Goal: Communication & Community: Answer question/provide support

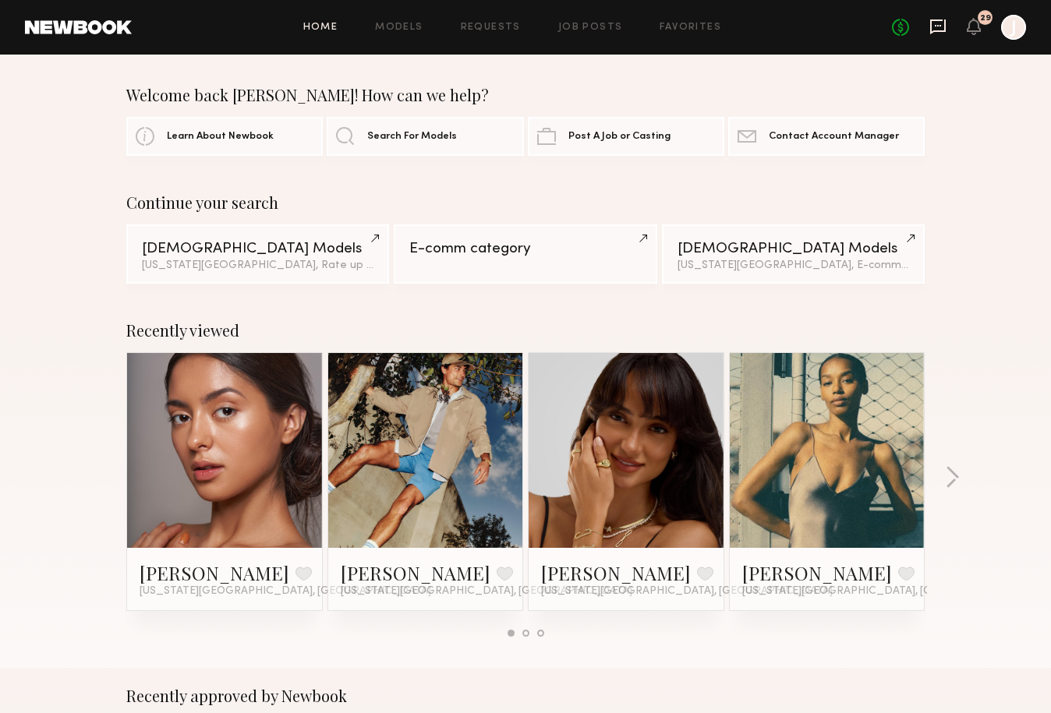
click at [940, 32] on icon at bounding box center [938, 26] width 16 height 15
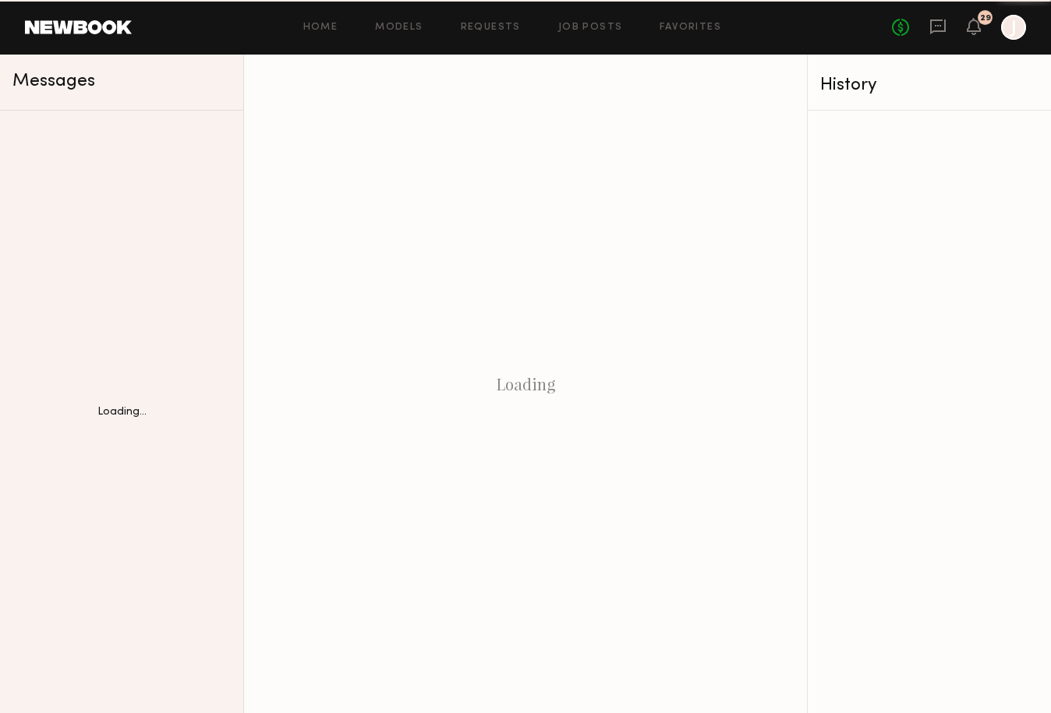
click at [940, 32] on icon at bounding box center [938, 26] width 16 height 15
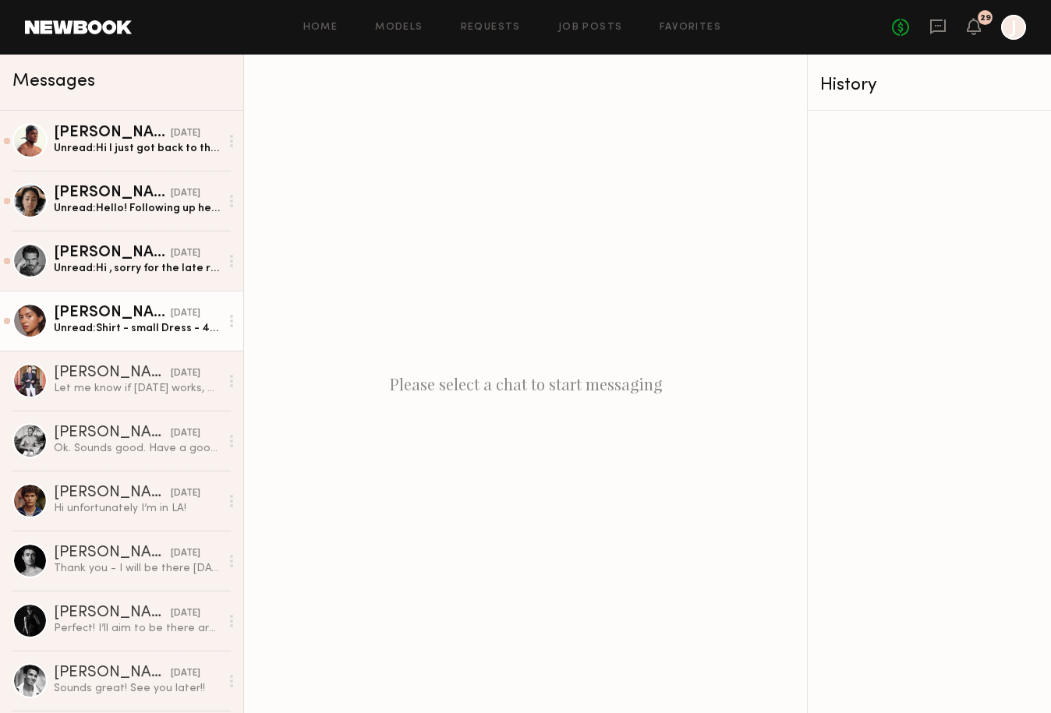
click at [92, 335] on div "Unread: Shirt - small Dress - 4 / small" at bounding box center [137, 328] width 166 height 15
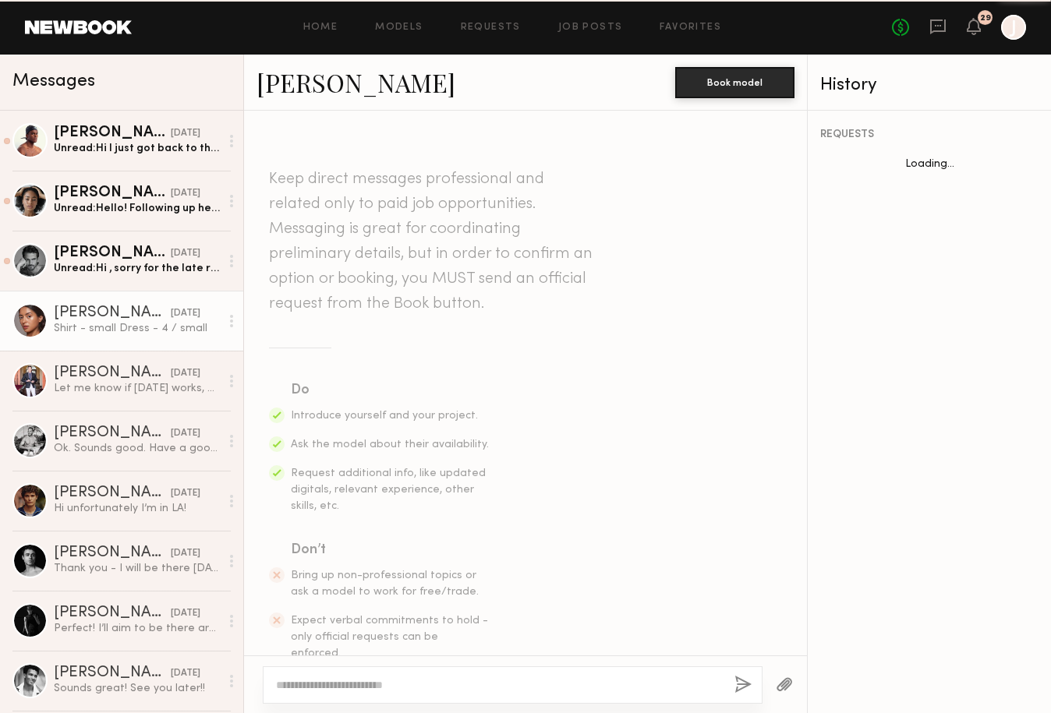
scroll to position [1141, 0]
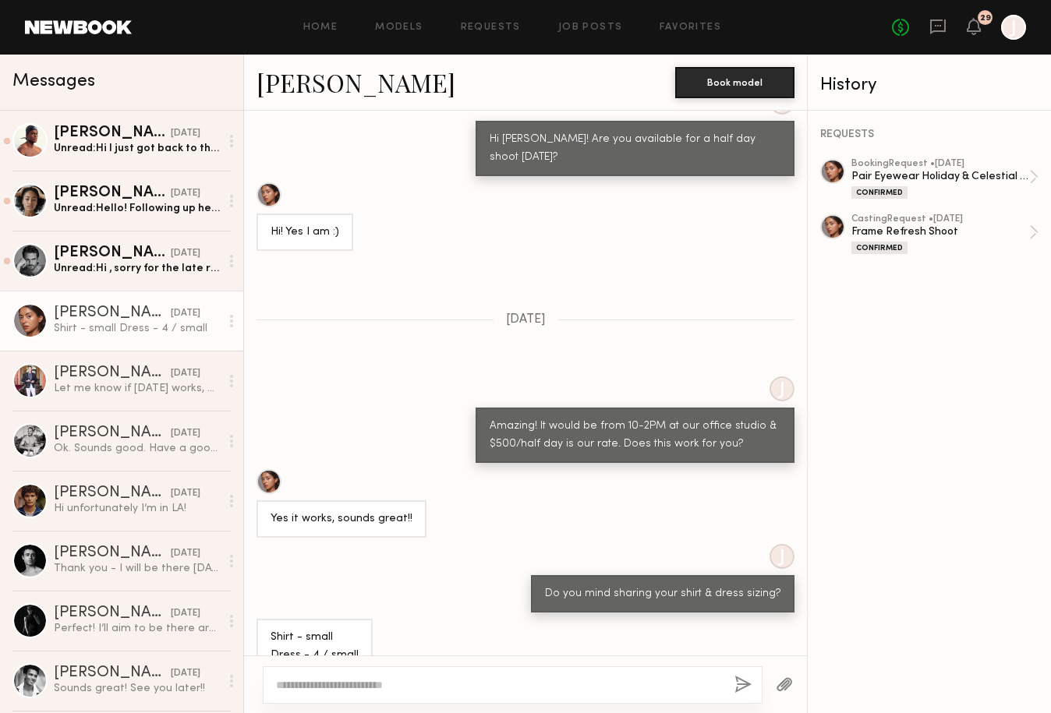
click at [394, 700] on div at bounding box center [513, 685] width 500 height 37
click at [394, 684] on textarea at bounding box center [499, 685] width 446 height 16
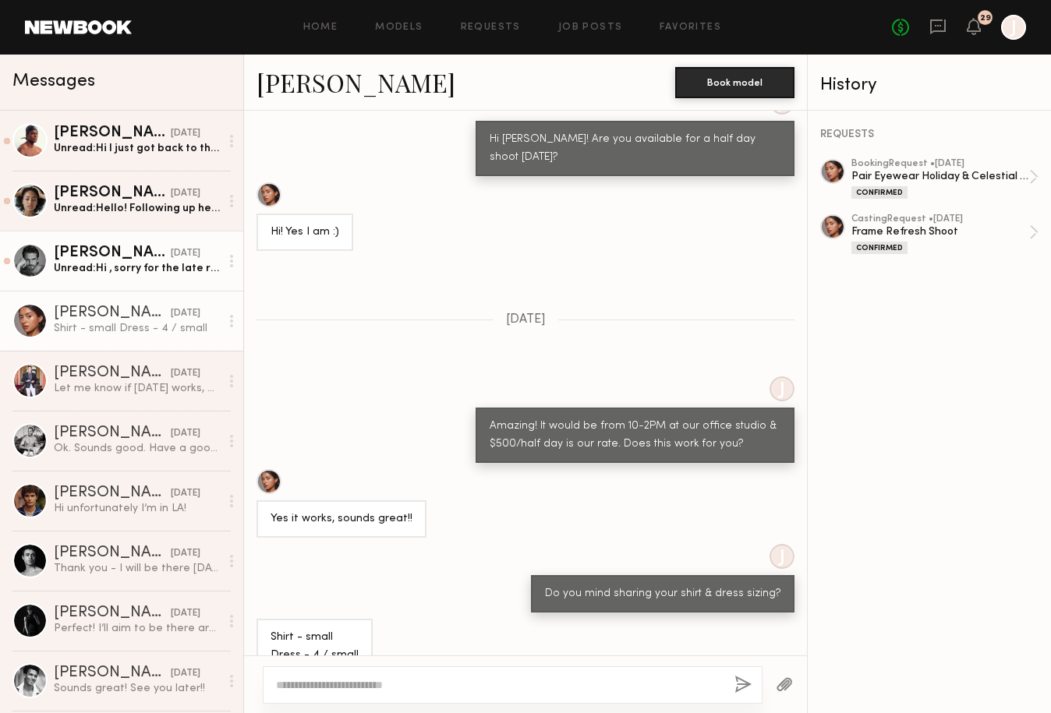
click at [88, 268] on div "Unread: Hi , sorry for the late reply , I wasn’t active on the app . I’m curren…" at bounding box center [137, 268] width 166 height 15
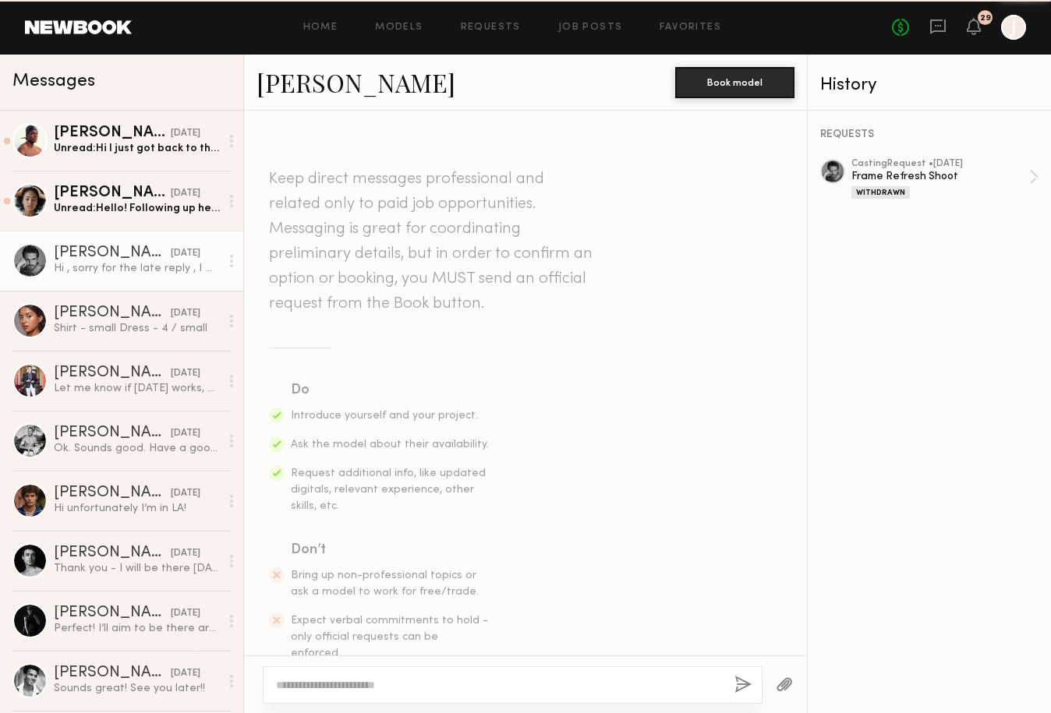
scroll to position [578, 0]
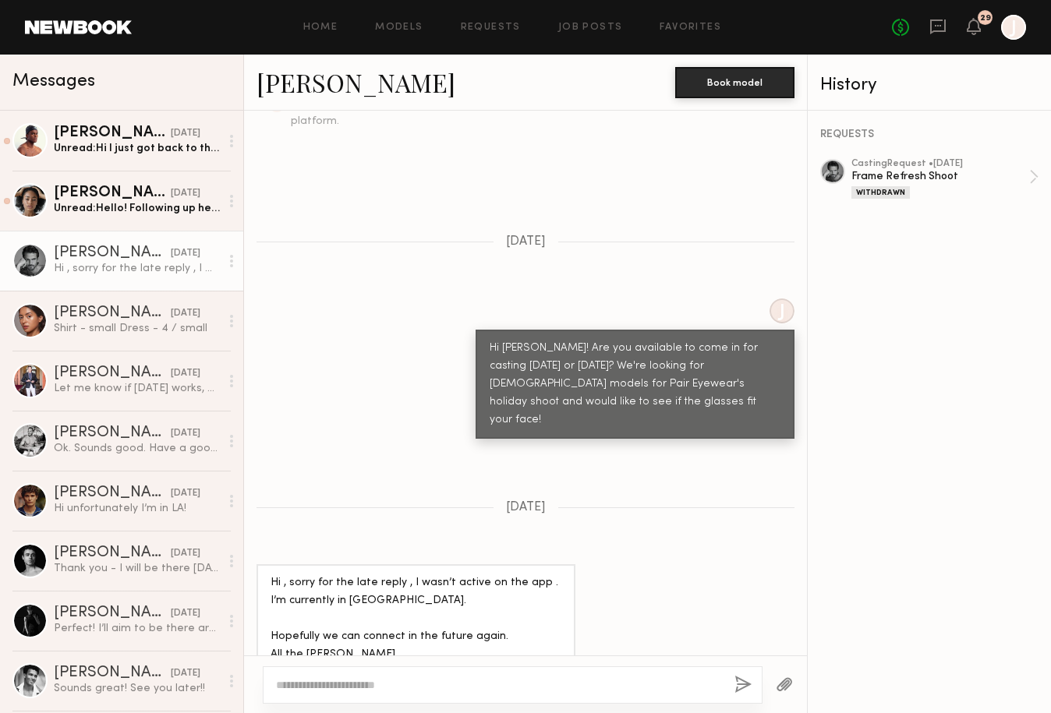
click at [87, 235] on link "David F. 09/11/2025 Hi , sorry for the late reply , I wasn’t active on the app …" at bounding box center [121, 261] width 243 height 60
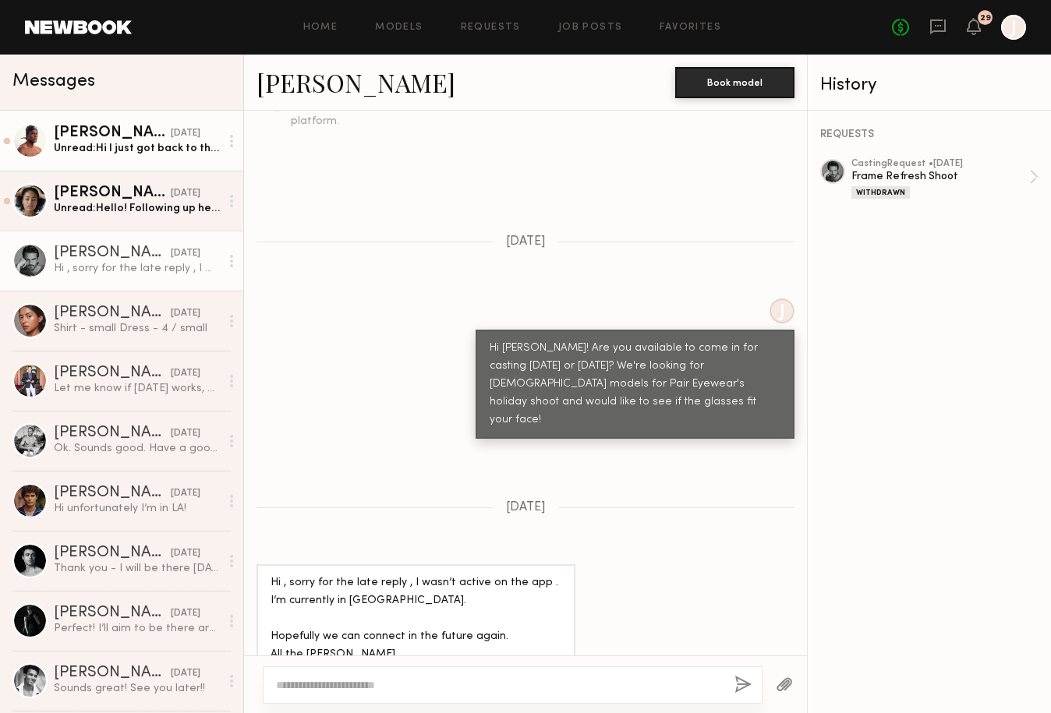
click at [94, 148] on div "Unread: Hi I just got back to the city. But if you have another casting date le…" at bounding box center [137, 148] width 166 height 15
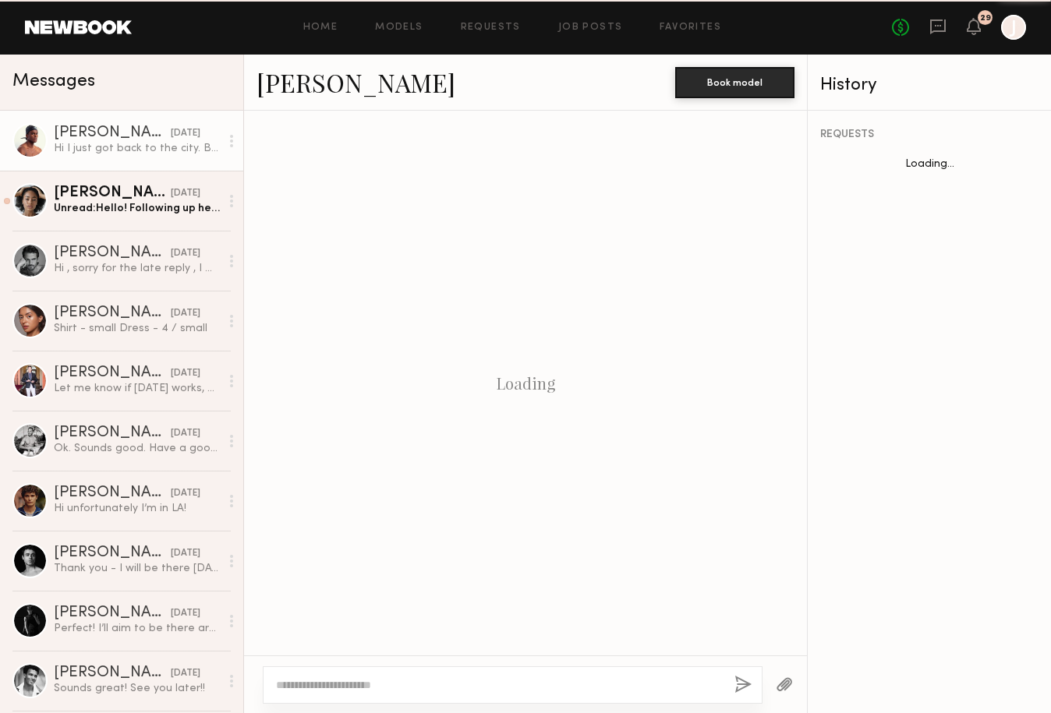
scroll to position [506, 0]
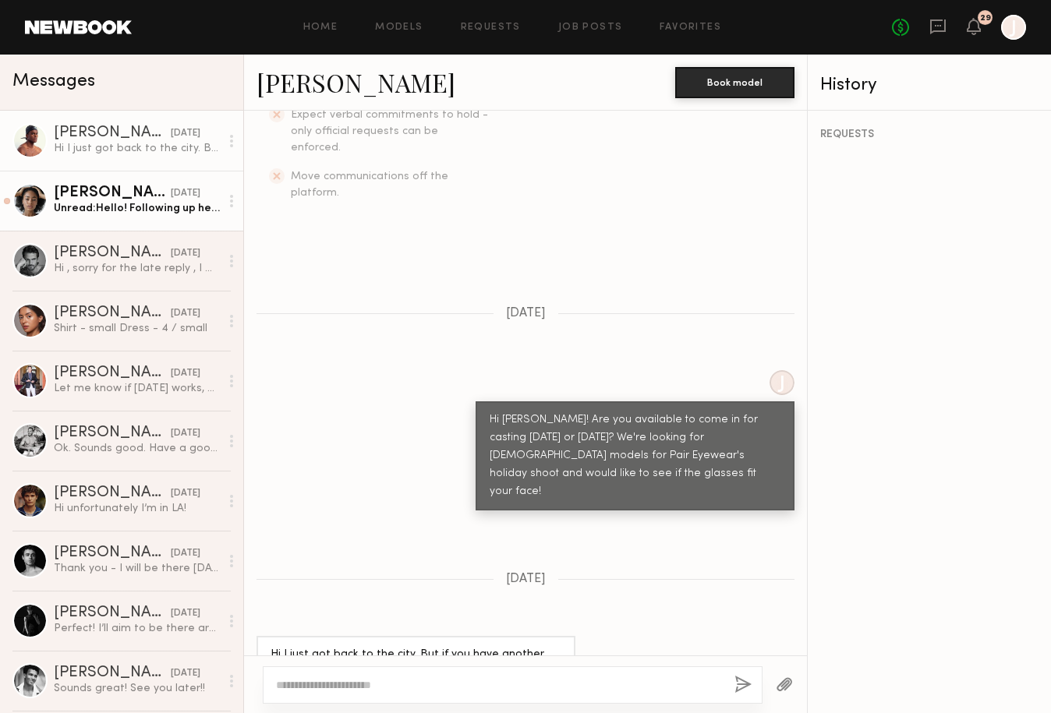
click at [103, 200] on div "[PERSON_NAME]" at bounding box center [112, 194] width 117 height 16
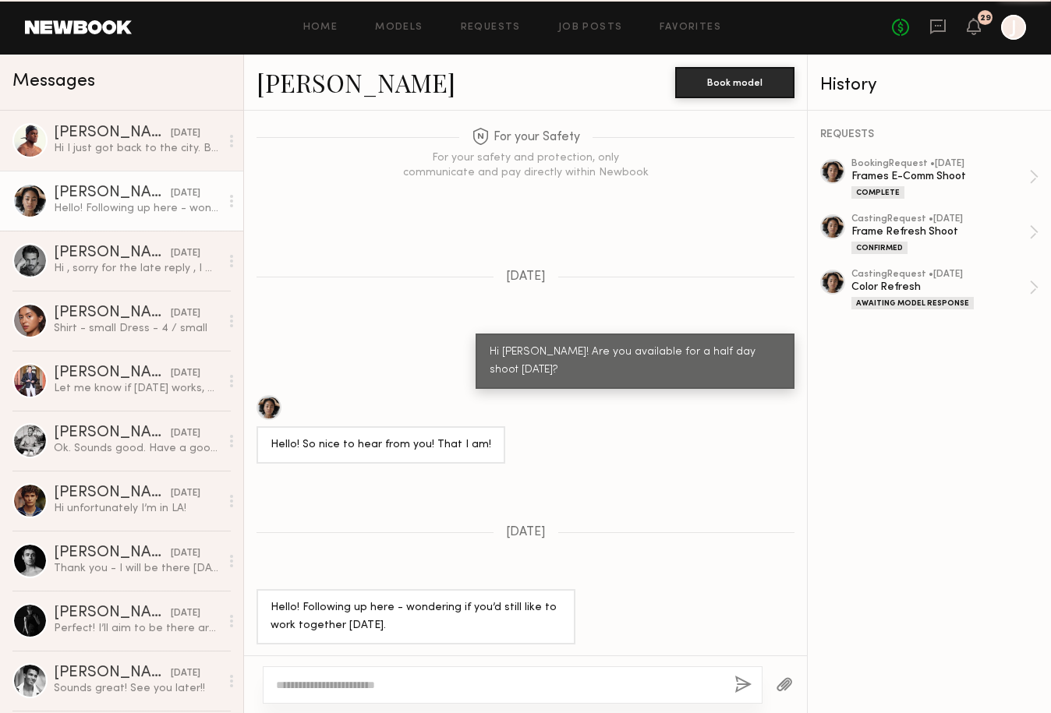
scroll to position [903, 0]
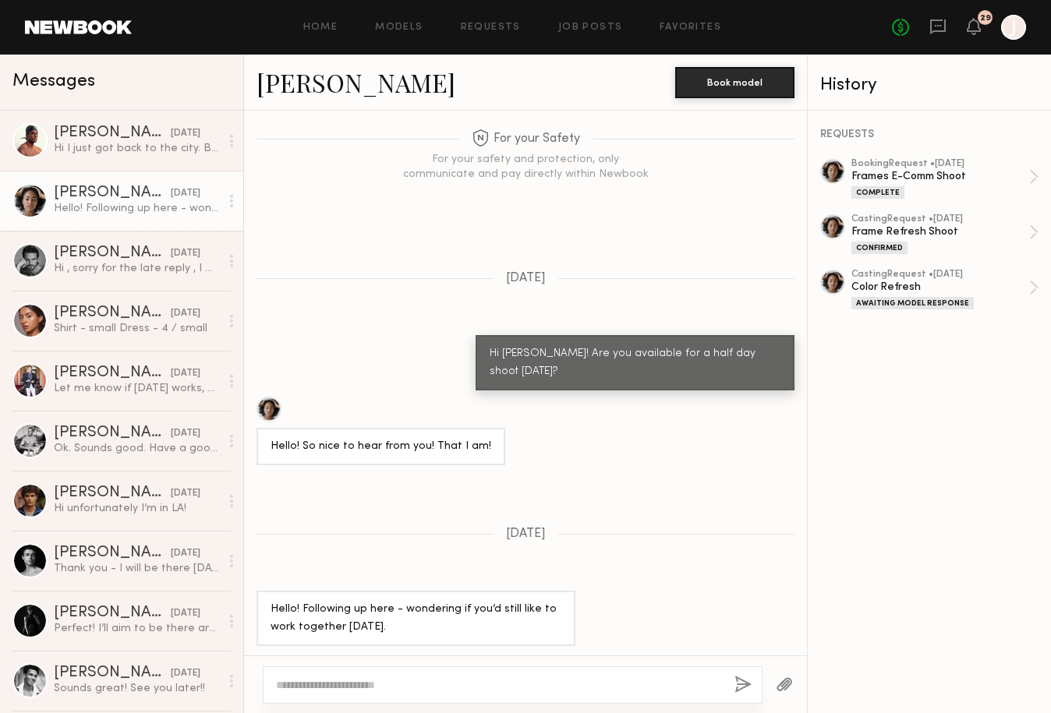
click at [426, 690] on textarea at bounding box center [499, 685] width 446 height 16
type textarea "**********"
click at [741, 685] on button "button" at bounding box center [742, 685] width 17 height 19
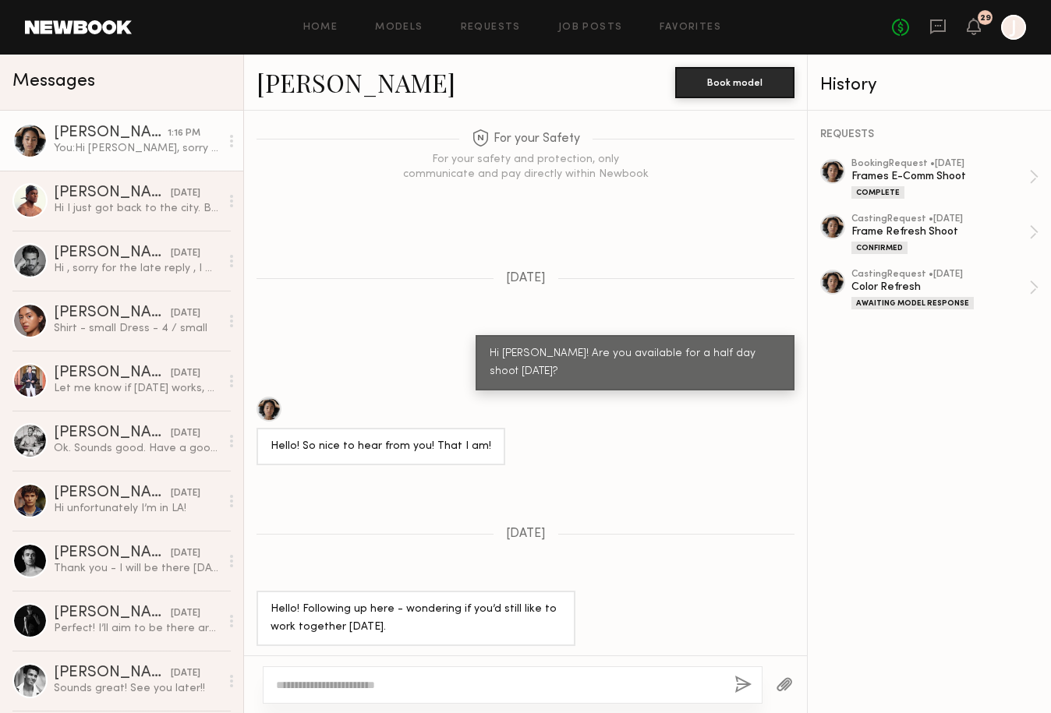
scroll to position [1201, 0]
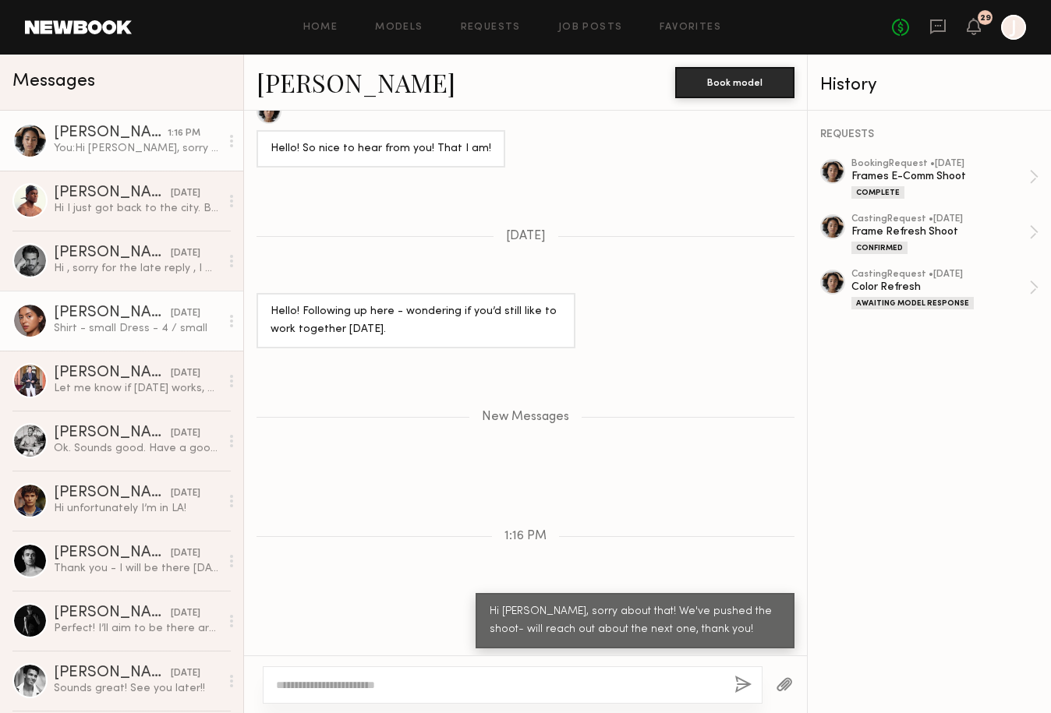
click at [82, 334] on div "Shirt - small Dress - 4 / small" at bounding box center [137, 328] width 166 height 15
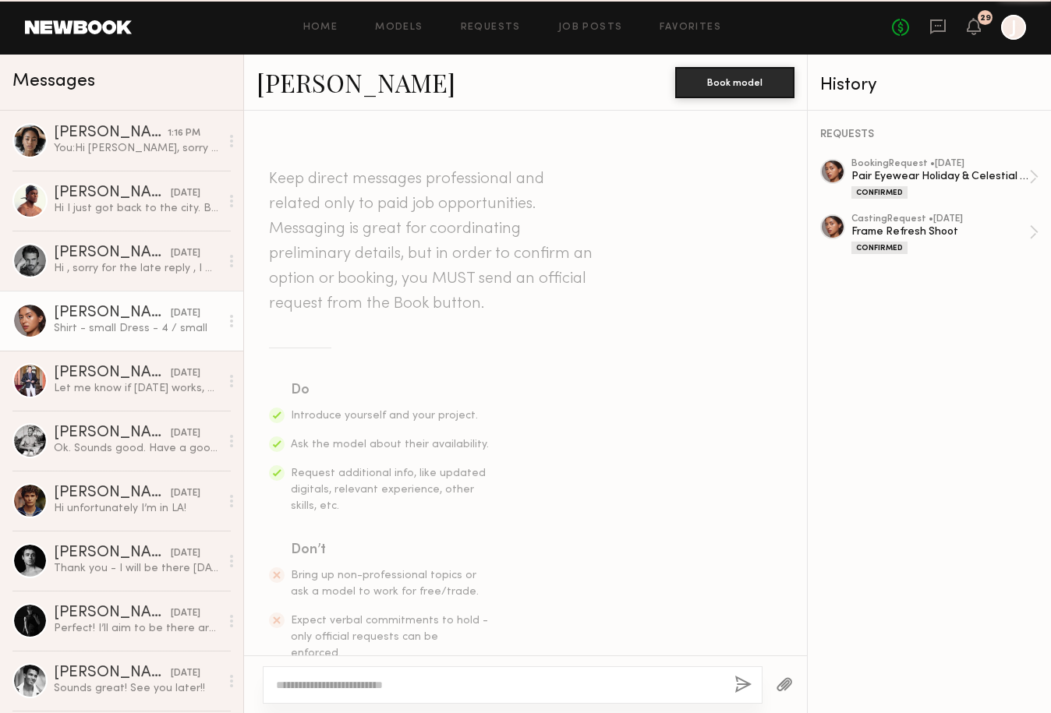
scroll to position [1141, 0]
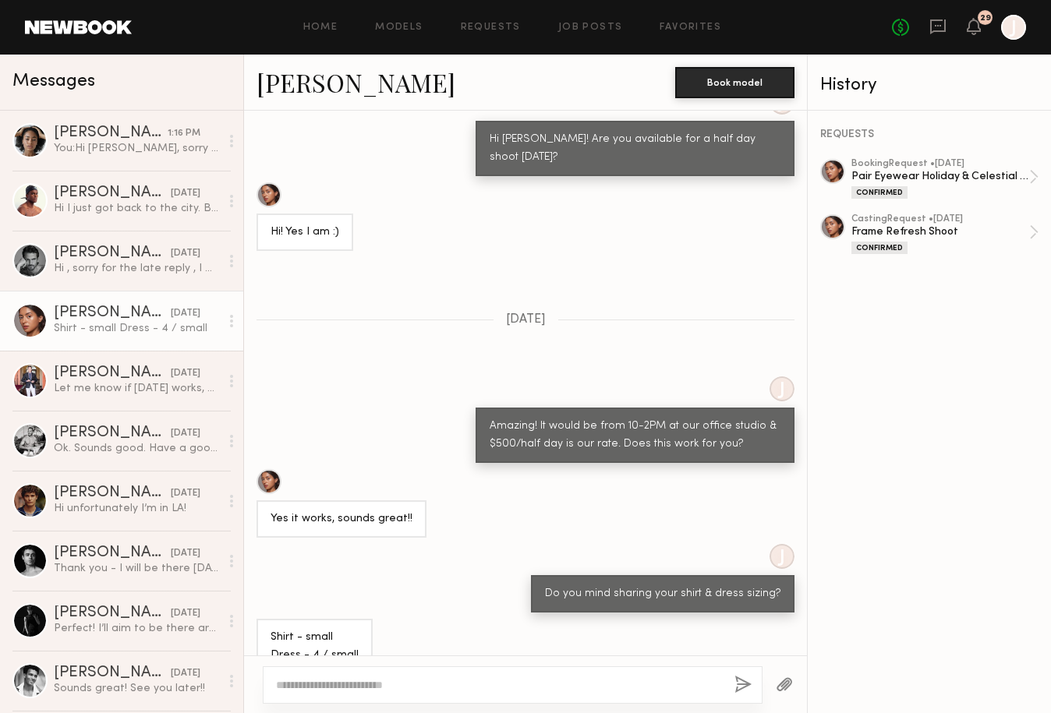
click at [608, 698] on div at bounding box center [513, 685] width 500 height 37
click at [588, 684] on textarea at bounding box center [499, 685] width 446 height 16
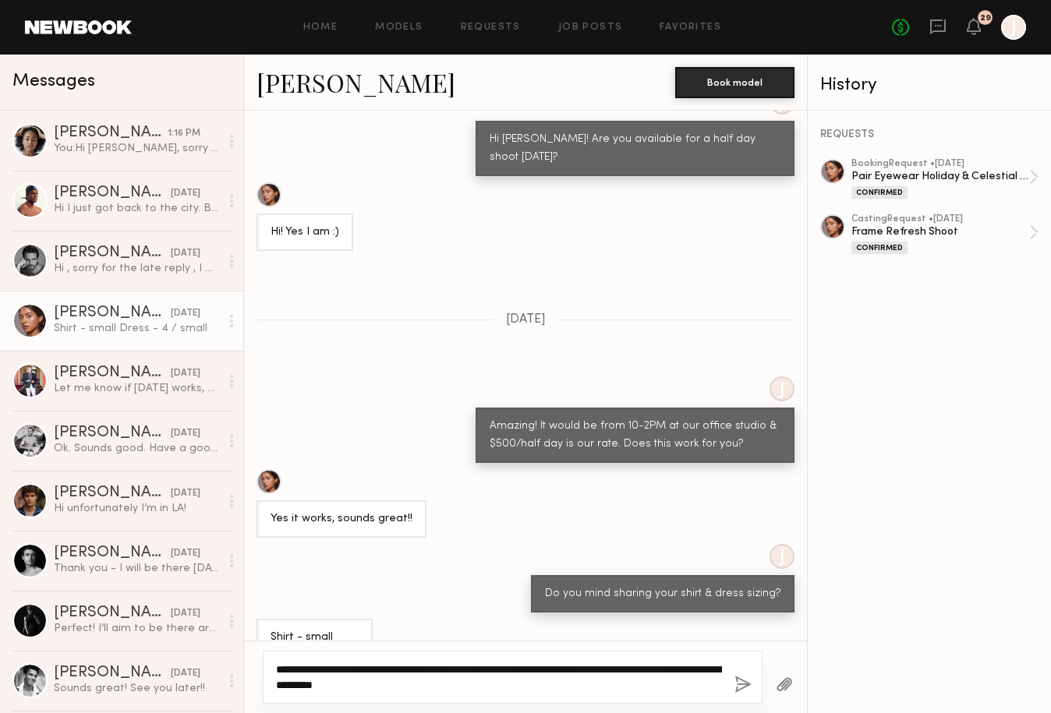
type textarea "**********"
click at [786, 681] on button "button" at bounding box center [784, 685] width 17 height 19
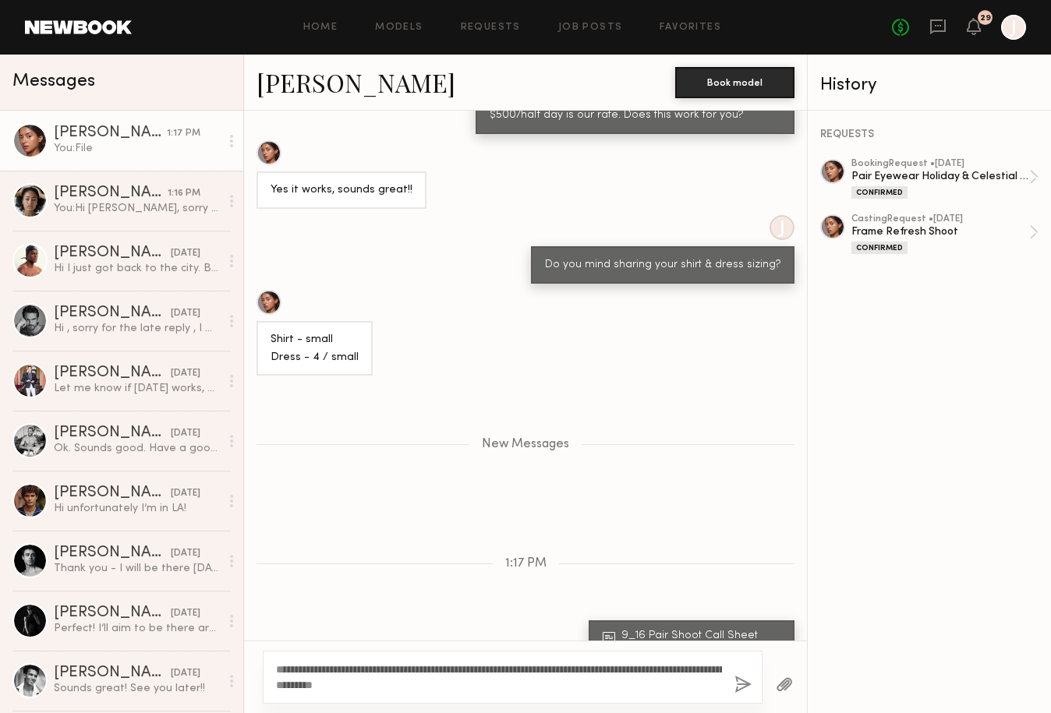
click at [739, 686] on button "button" at bounding box center [742, 685] width 17 height 19
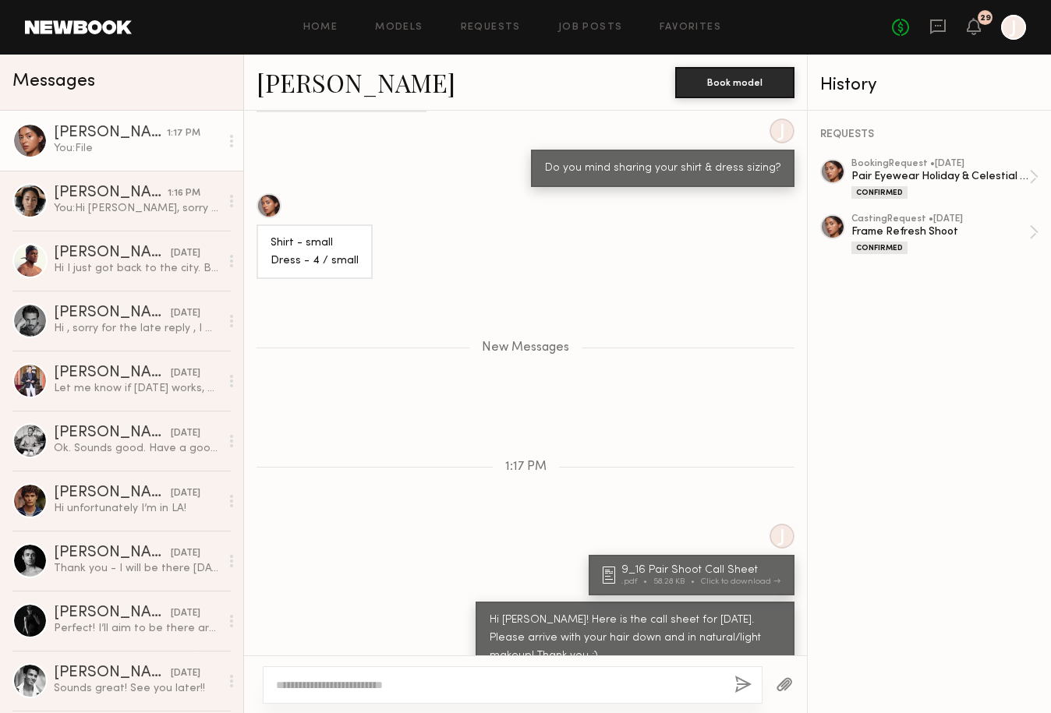
scroll to position [1664, 0]
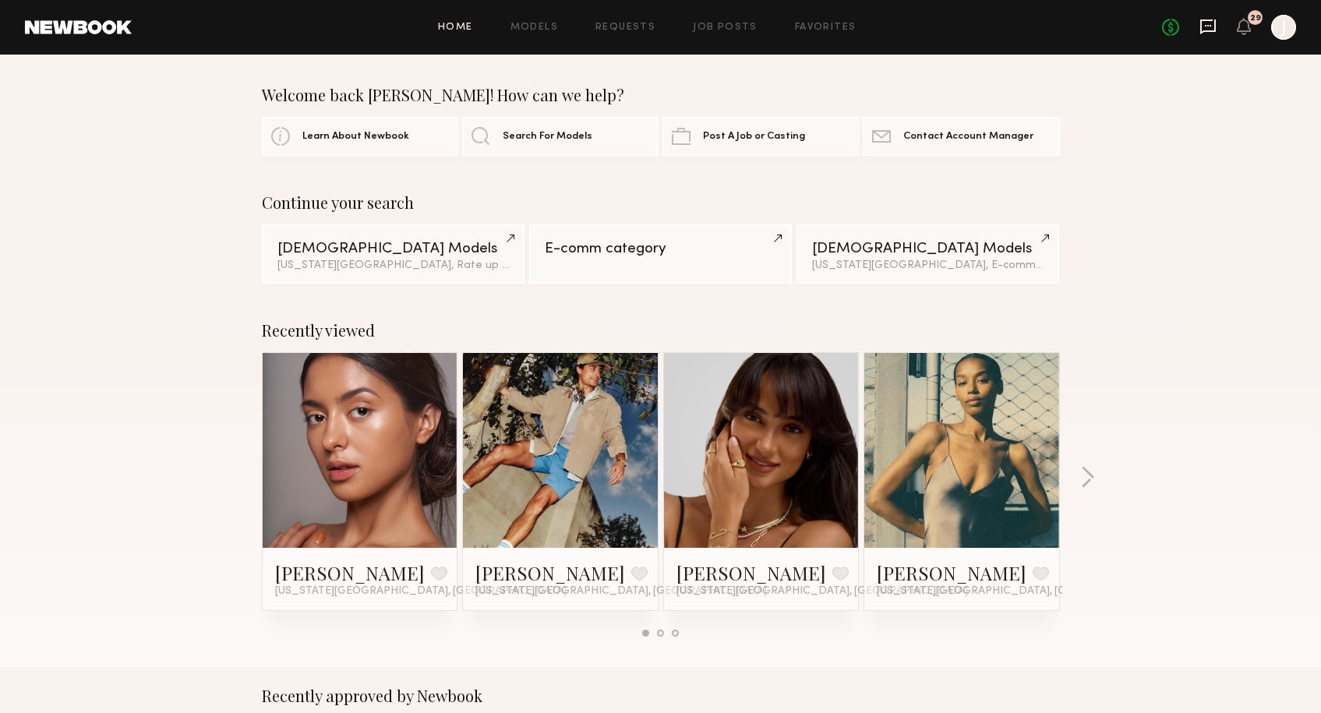
click at [1214, 32] on icon at bounding box center [1208, 26] width 17 height 17
